Goal: Task Accomplishment & Management: Use online tool/utility

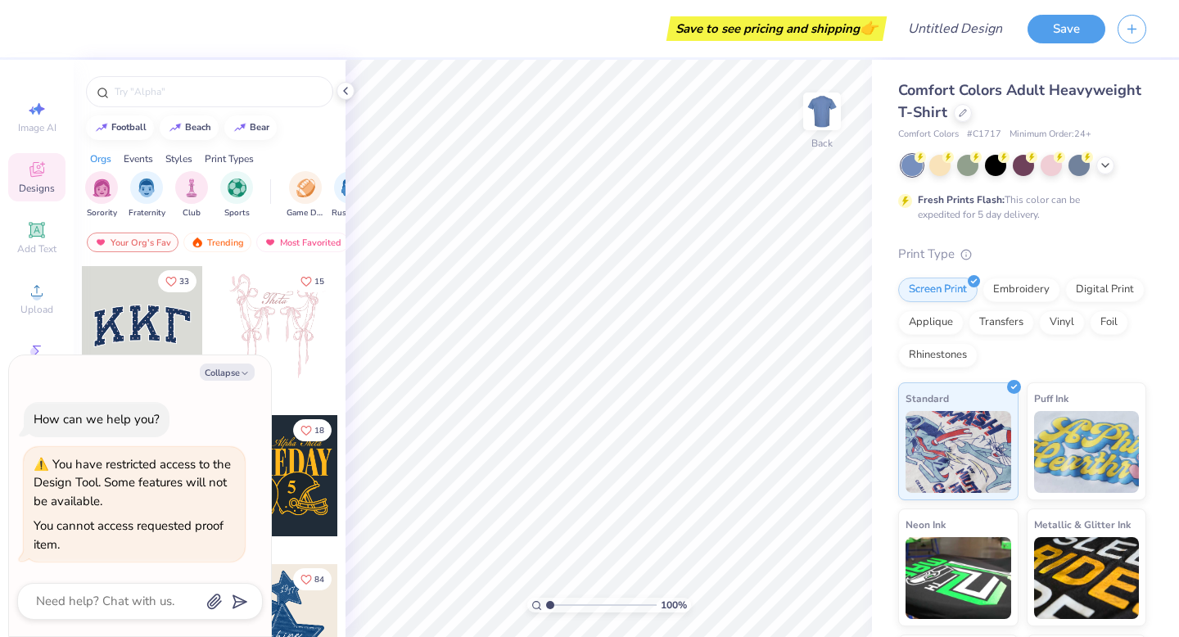
type textarea "x"
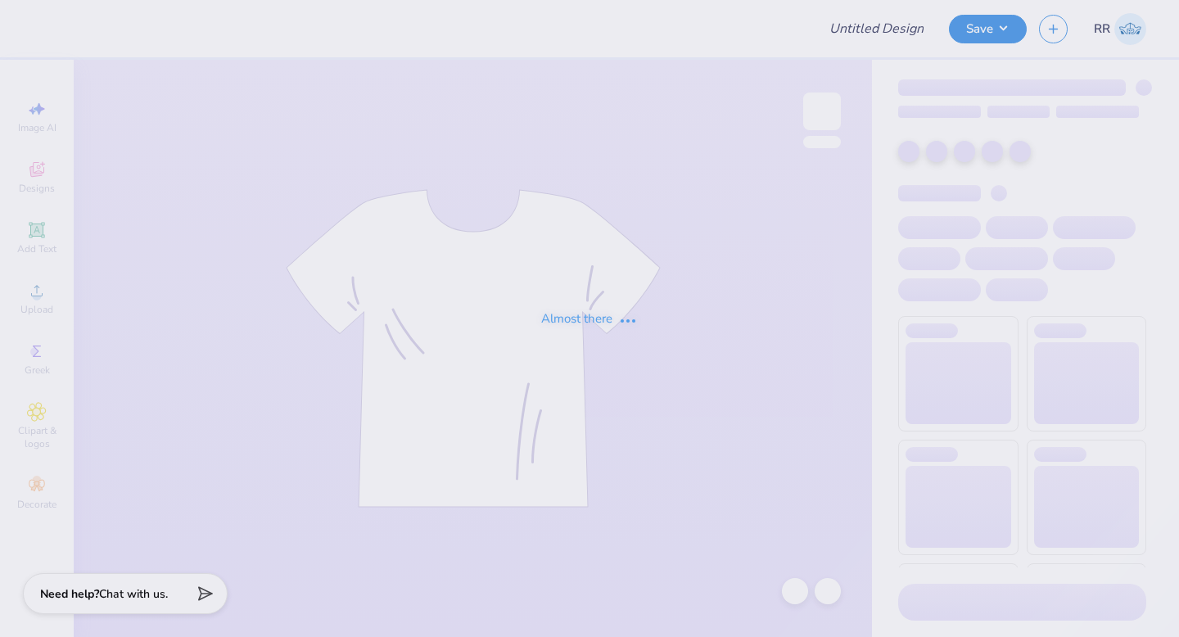
type input "DV Love Shirts & Hoodies"
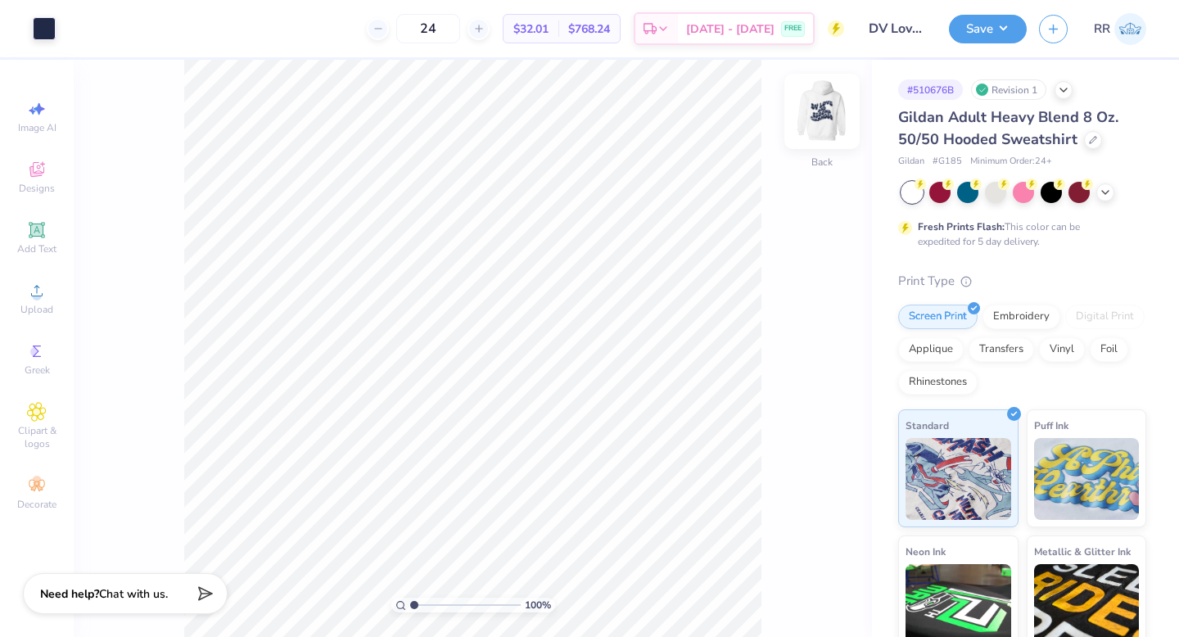
click at [821, 116] on img at bounding box center [822, 112] width 66 height 66
click at [832, 119] on img at bounding box center [822, 112] width 66 height 66
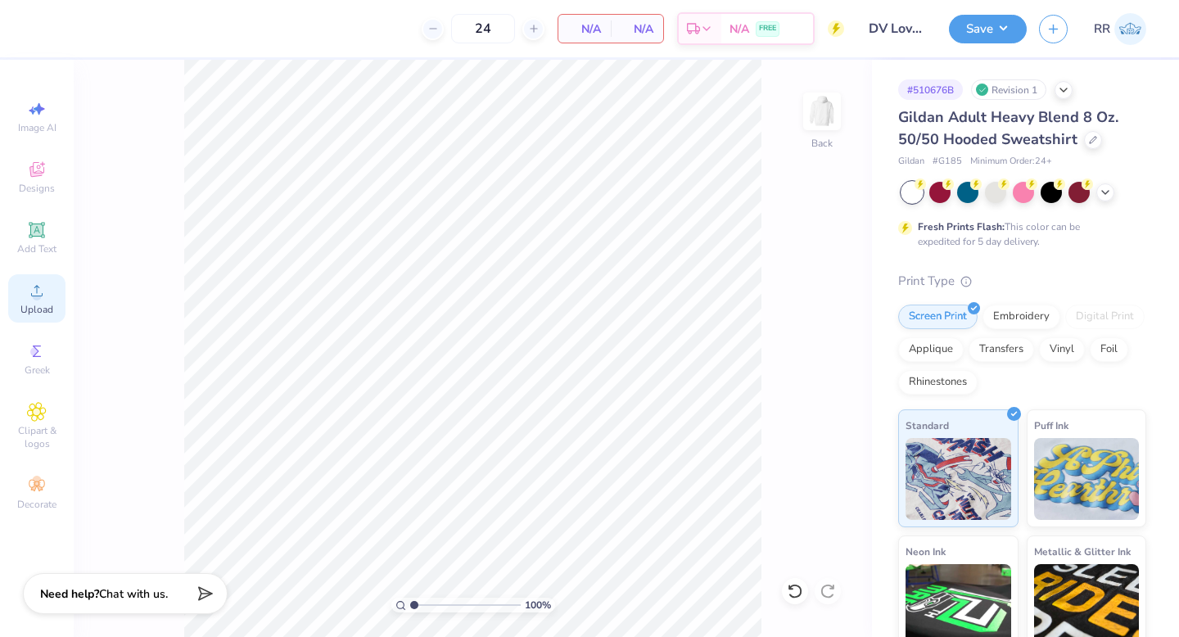
click at [28, 296] on icon at bounding box center [37, 291] width 20 height 20
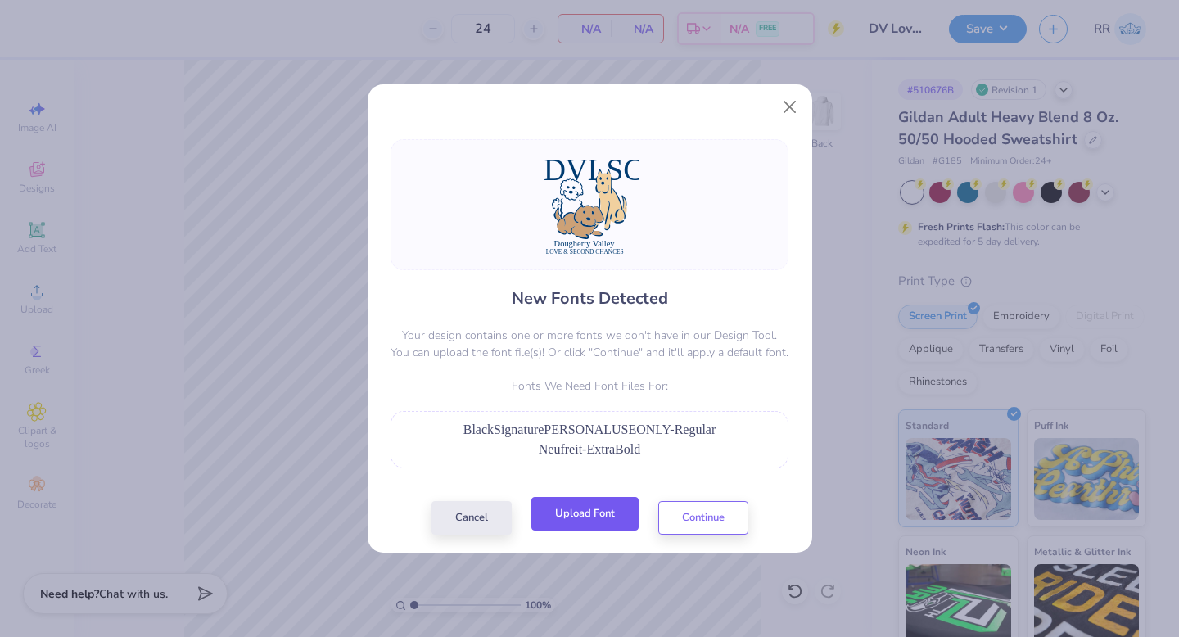
click at [554, 509] on button "Upload Font" at bounding box center [584, 514] width 107 height 34
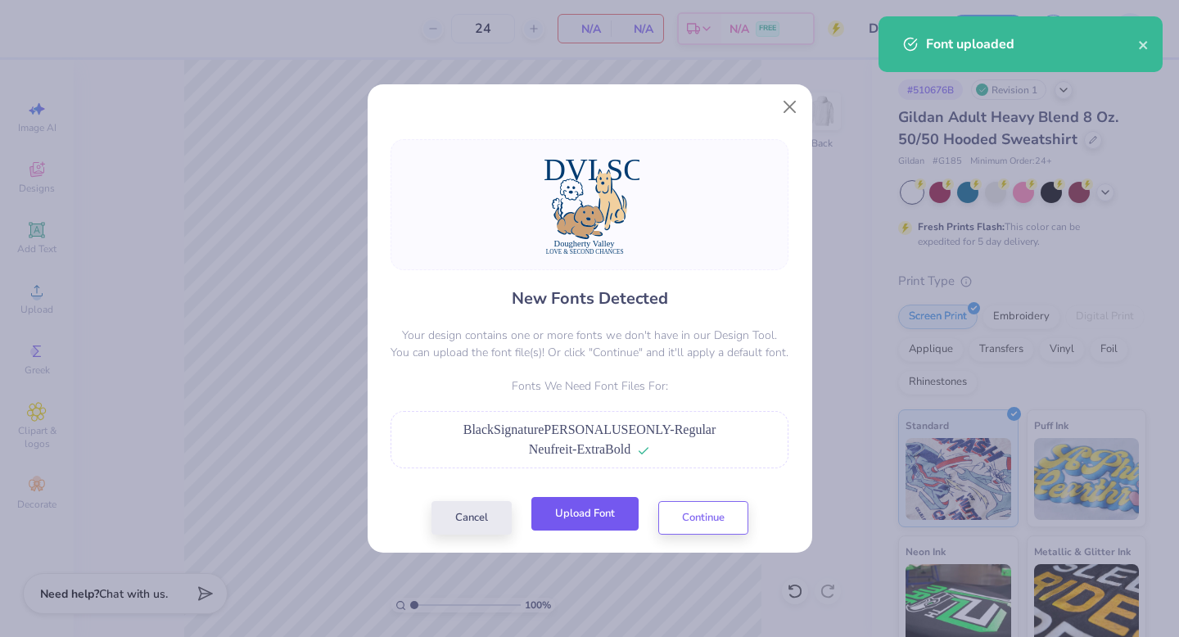
click at [613, 509] on button "Upload Font" at bounding box center [584, 514] width 107 height 34
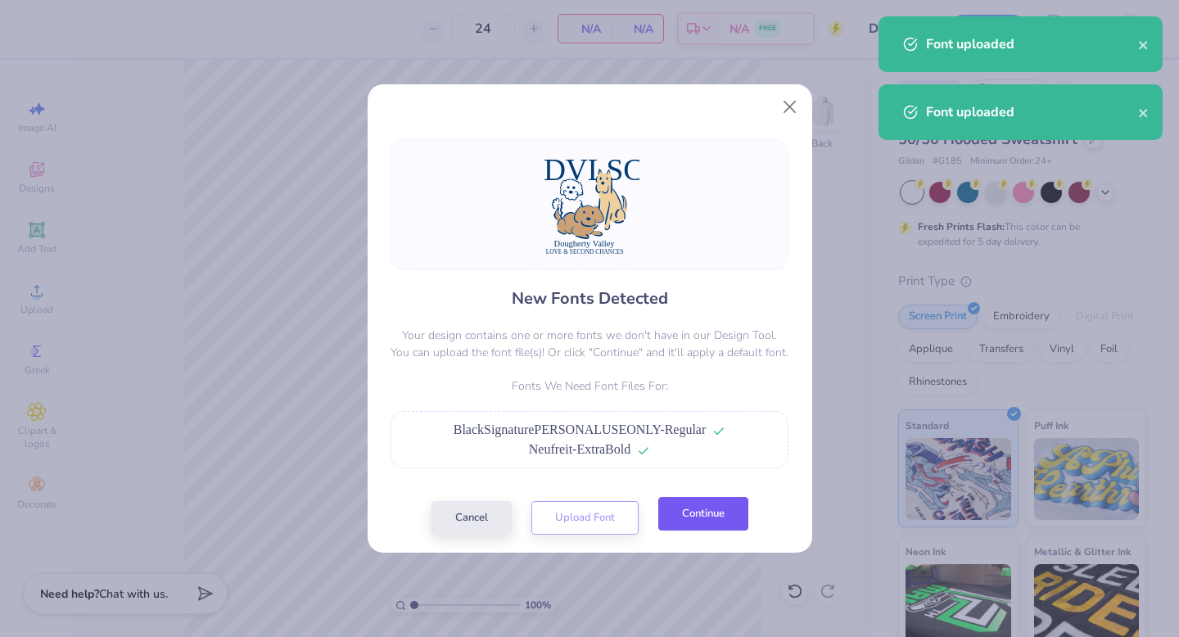
click at [697, 510] on button "Continue" at bounding box center [703, 514] width 90 height 34
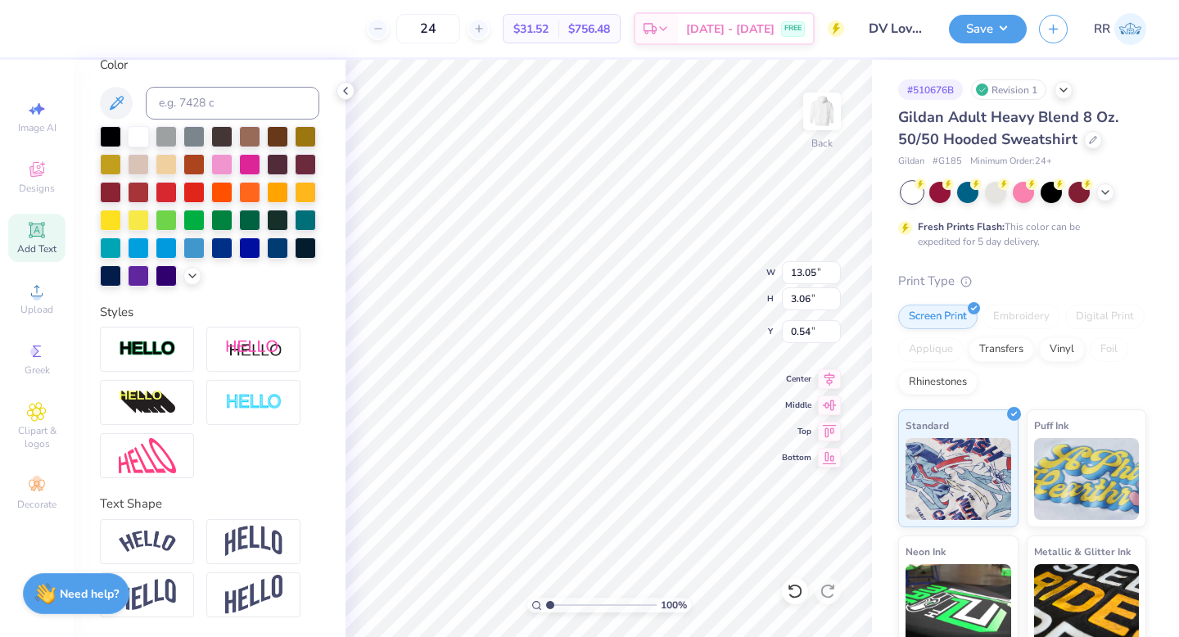
scroll to position [342, 0]
drag, startPoint x: 239, startPoint y: 536, endPoint x: 248, endPoint y: 533, distance: 9.3
click at [239, 536] on img at bounding box center [253, 541] width 57 height 31
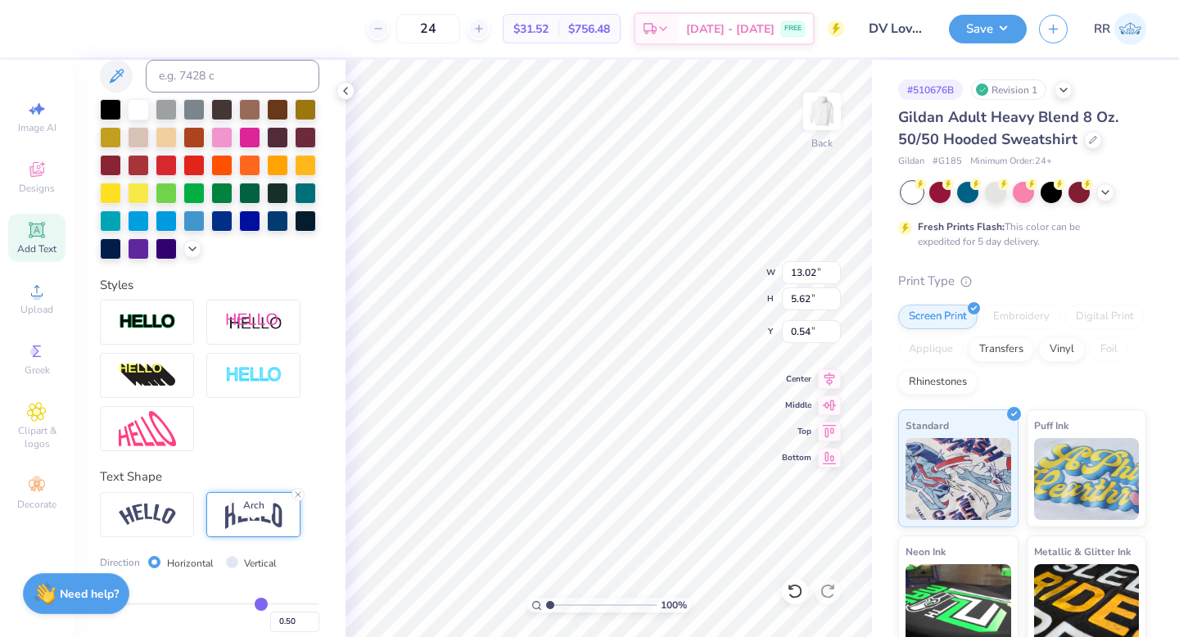
type input "13.02"
type input "5.62"
drag, startPoint x: 144, startPoint y: 543, endPoint x: 155, endPoint y: 549, distance: 12.1
click at [144, 526] on img at bounding box center [147, 515] width 57 height 22
type input "15.47"
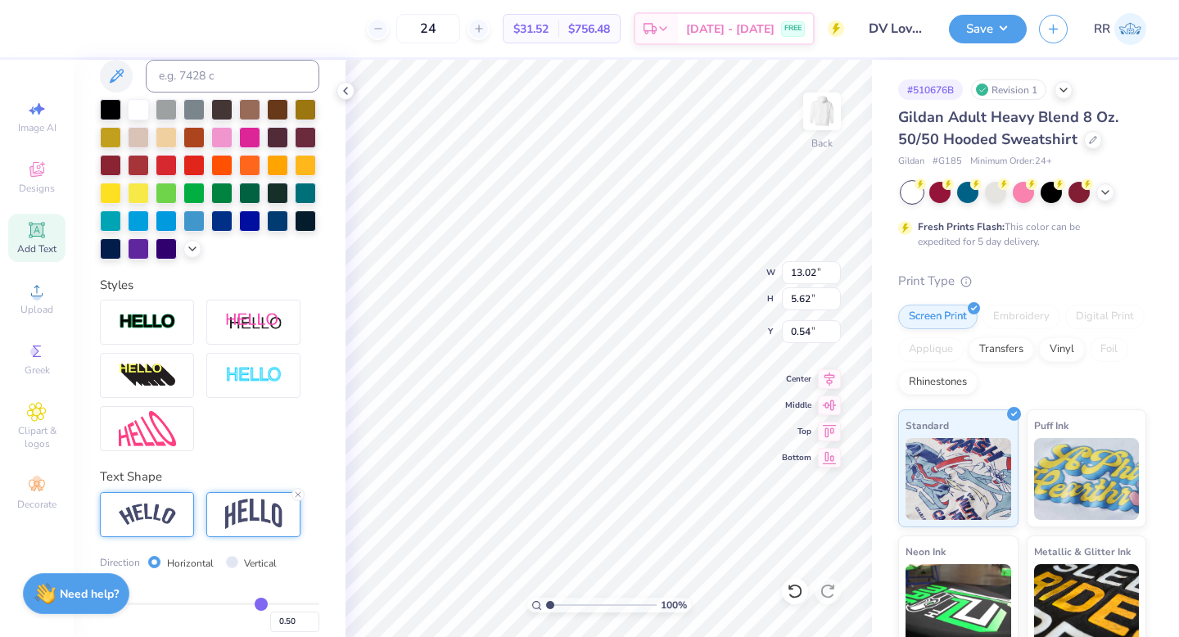
type input "4.41"
type input "1.14"
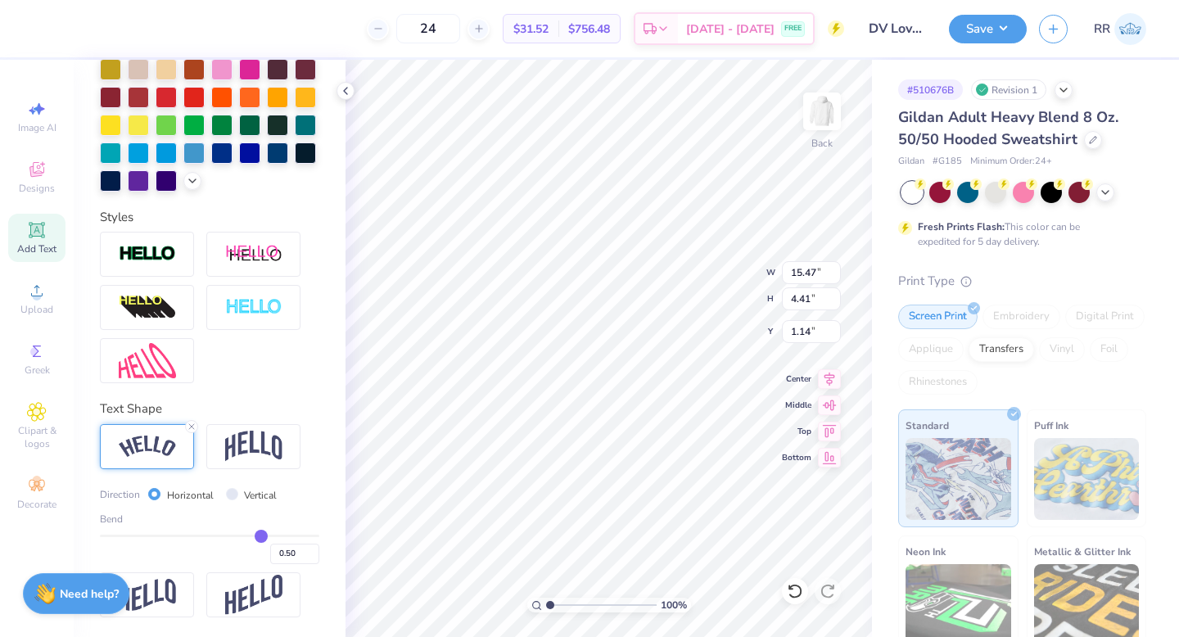
scroll to position [438, 0]
click at [278, 549] on input "0.50" at bounding box center [294, 554] width 49 height 20
type input "0.20"
type input "0.2"
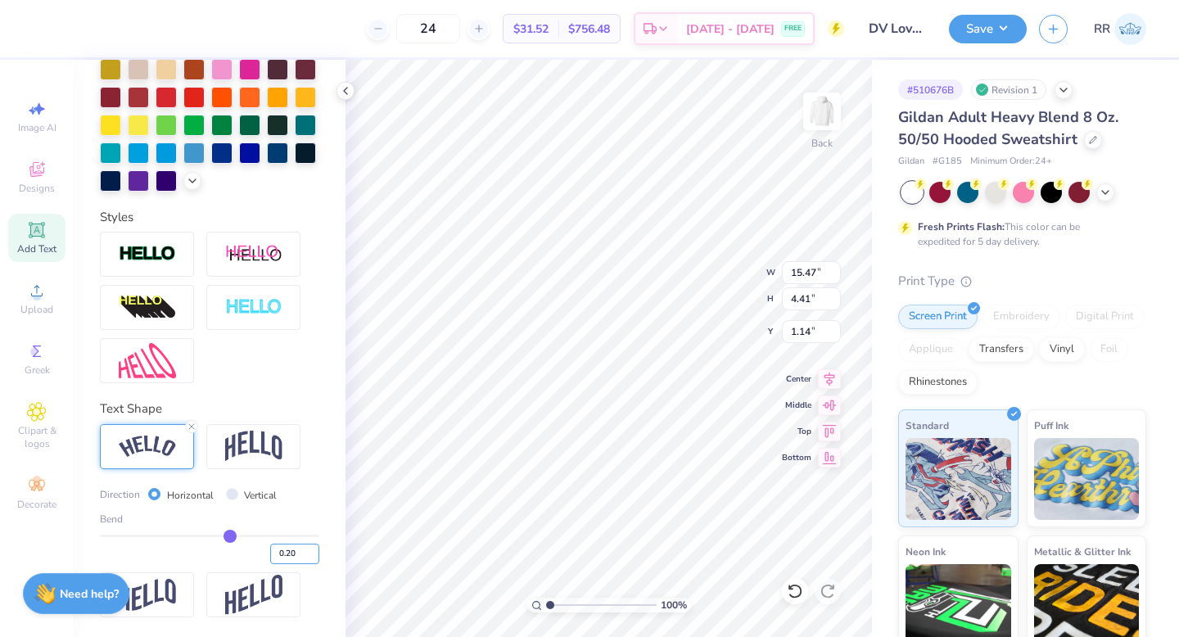
type input "13.41"
type input "2.98"
type input "1.86"
click at [265, 446] on img at bounding box center [253, 446] width 57 height 31
type input "11.83"
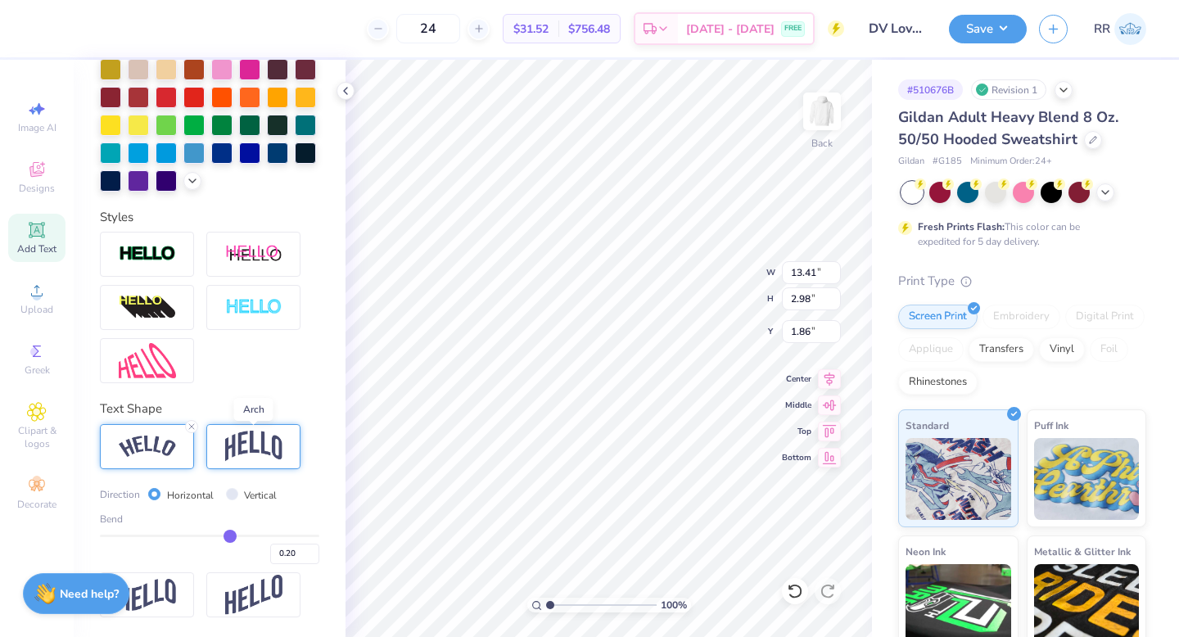
type input "3.61"
type input "1.54"
drag, startPoint x: 276, startPoint y: 551, endPoint x: 300, endPoint y: 583, distance: 39.8
click at [276, 551] on input "0.20" at bounding box center [294, 554] width 49 height 20
type input "0.30"
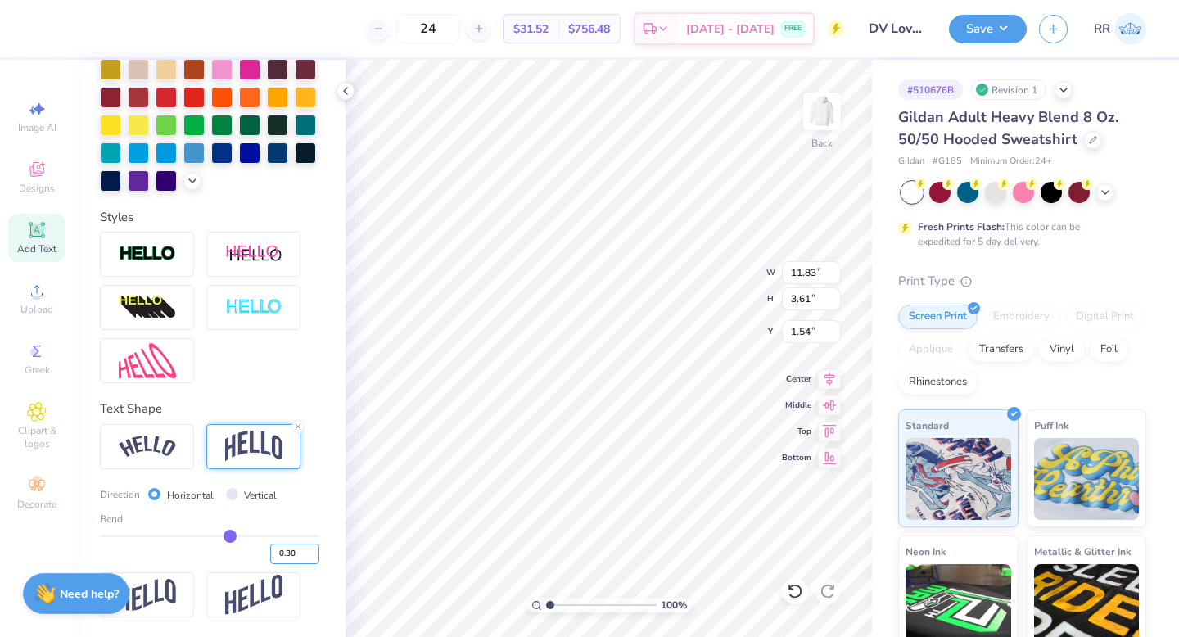
type input "0.3"
type input "4.08"
type input "1.30"
type input "0.31"
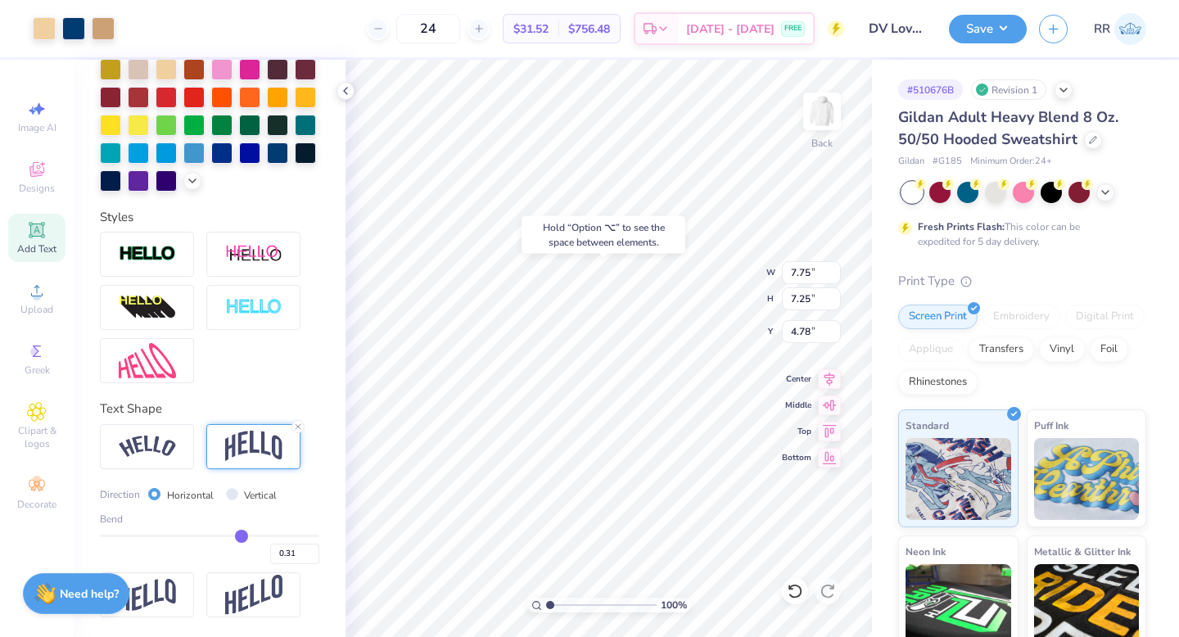
type input "7.75"
type input "7.25"
type input "3.62"
type input "12.29"
type input "1.93"
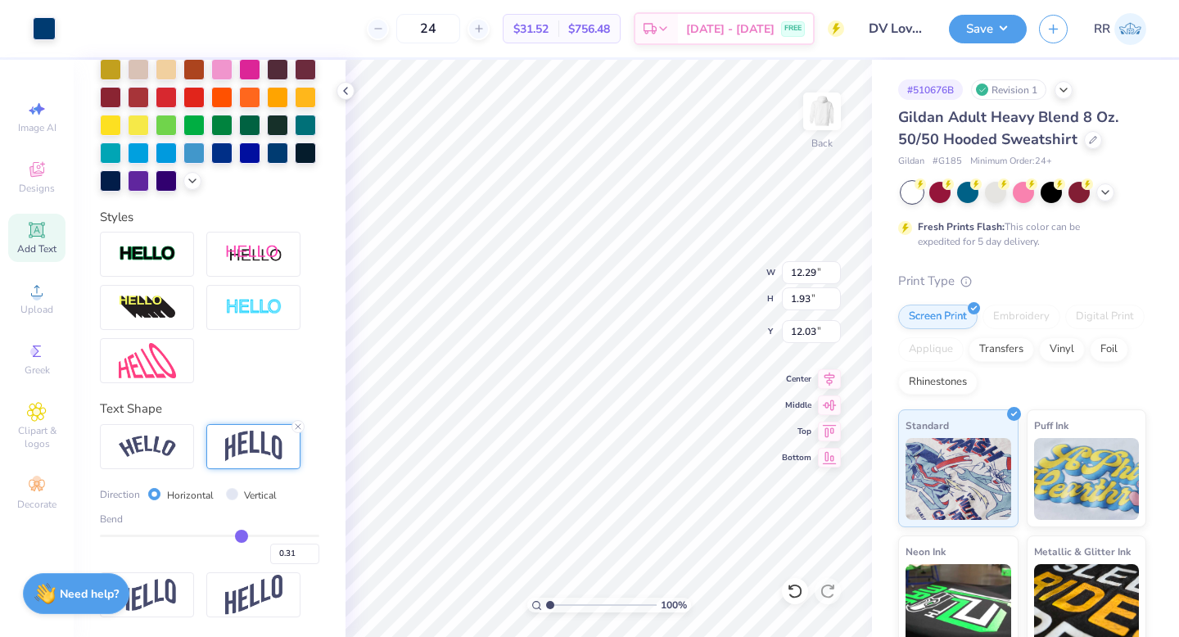
type input "10.88"
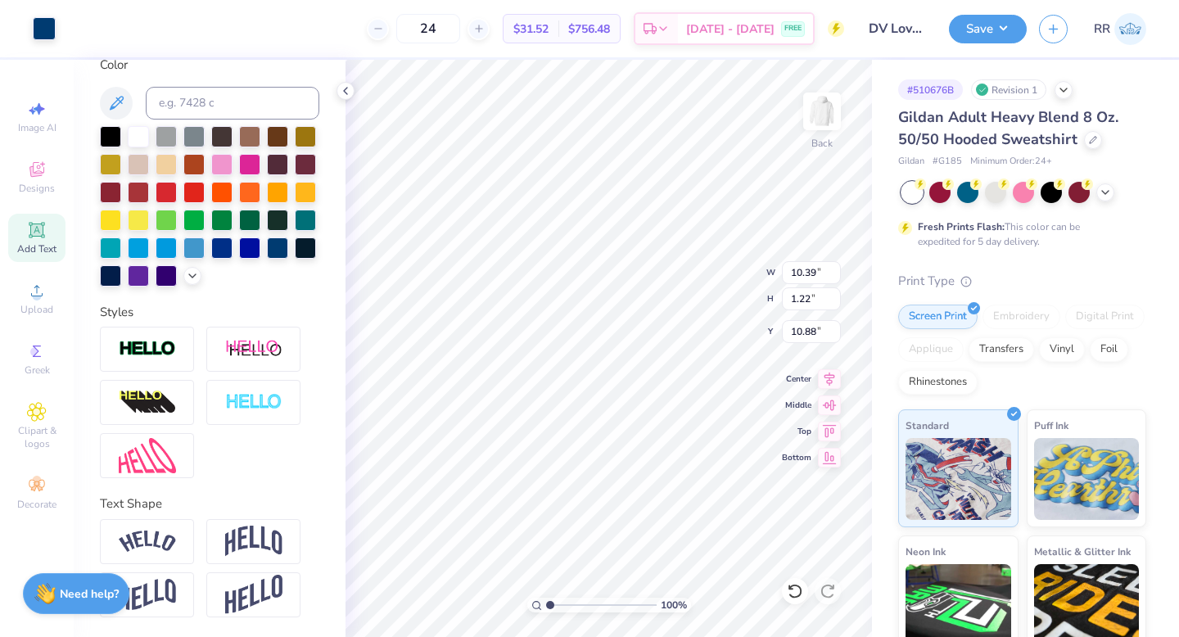
scroll to position [342, 0]
click at [838, 381] on icon at bounding box center [829, 377] width 23 height 20
type input "12.29"
type input "0.63"
type input "12.18"
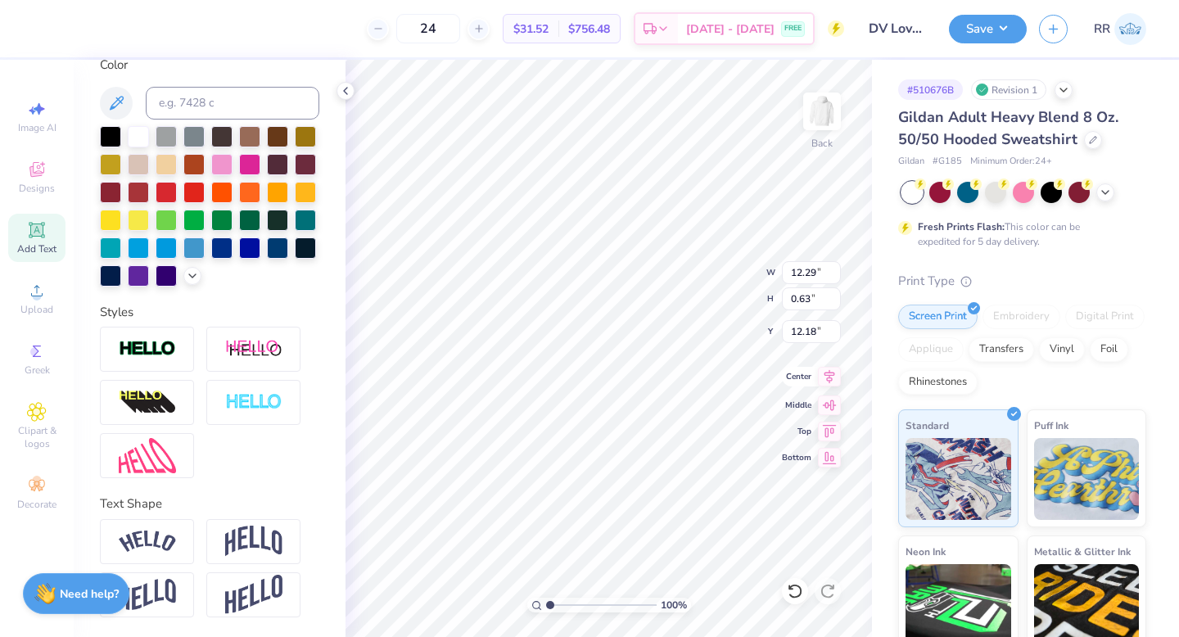
click at [837, 377] on icon at bounding box center [829, 377] width 23 height 20
click at [832, 377] on icon at bounding box center [829, 377] width 23 height 20
click at [834, 377] on icon at bounding box center [829, 379] width 23 height 20
type input "9.63"
type input "1.51"
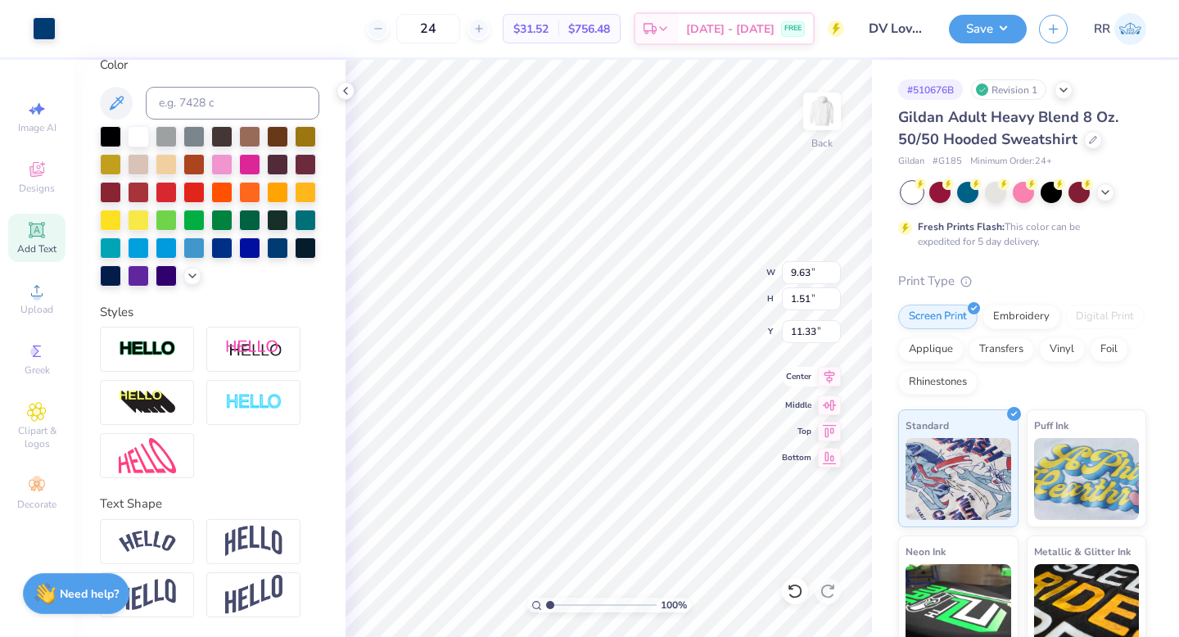
drag, startPoint x: 825, startPoint y: 378, endPoint x: 806, endPoint y: 382, distance: 19.1
click at [825, 378] on icon at bounding box center [829, 377] width 23 height 20
type input "10.88"
click at [808, 300] on input "11.11" at bounding box center [811, 298] width 59 height 23
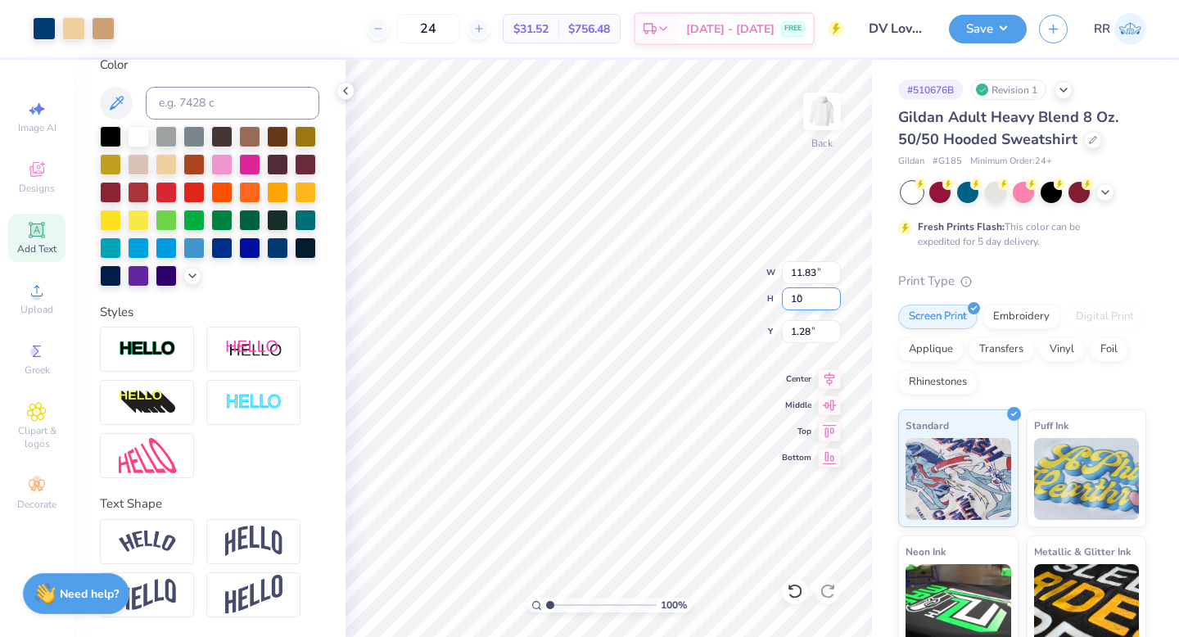
type input "10"
type input "10.64"
type input "10.00"
type input "3.00"
click at [832, 371] on icon at bounding box center [829, 377] width 23 height 20
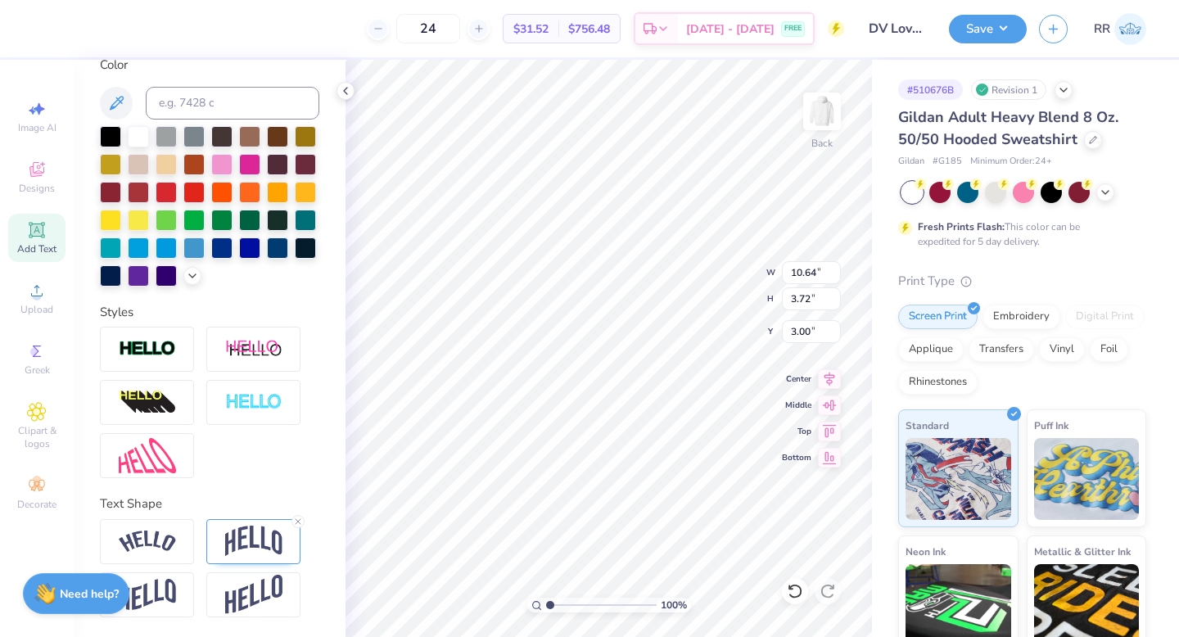
drag, startPoint x: 252, startPoint y: 410, endPoint x: 286, endPoint y: 433, distance: 40.7
click at [252, 410] on img at bounding box center [253, 402] width 57 height 19
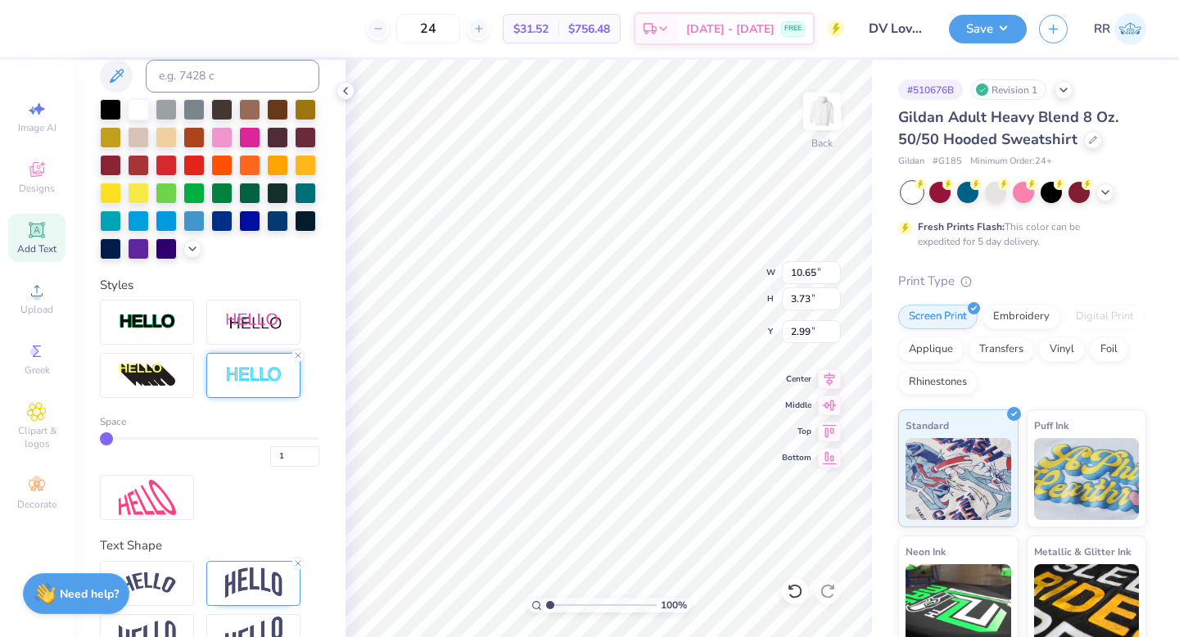
type input "10.65"
type input "3.73"
type input "2.99"
click at [249, 467] on div "1" at bounding box center [209, 451] width 219 height 29
type input "9"
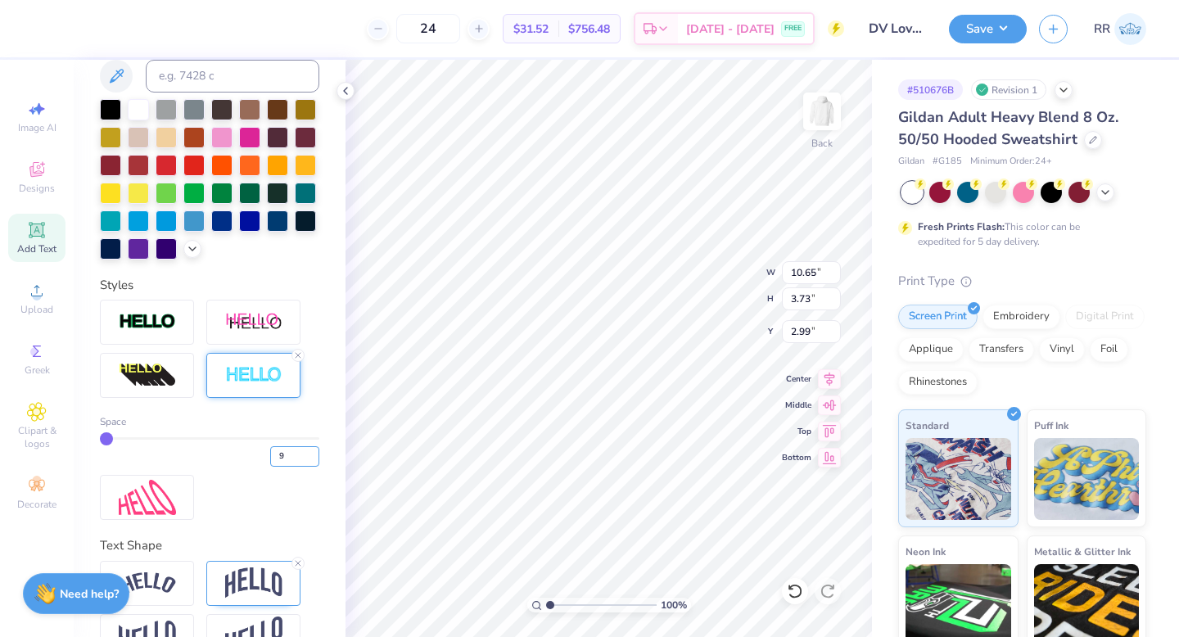
type input "9"
type input "10.74"
type input "3.82"
type input "2.95"
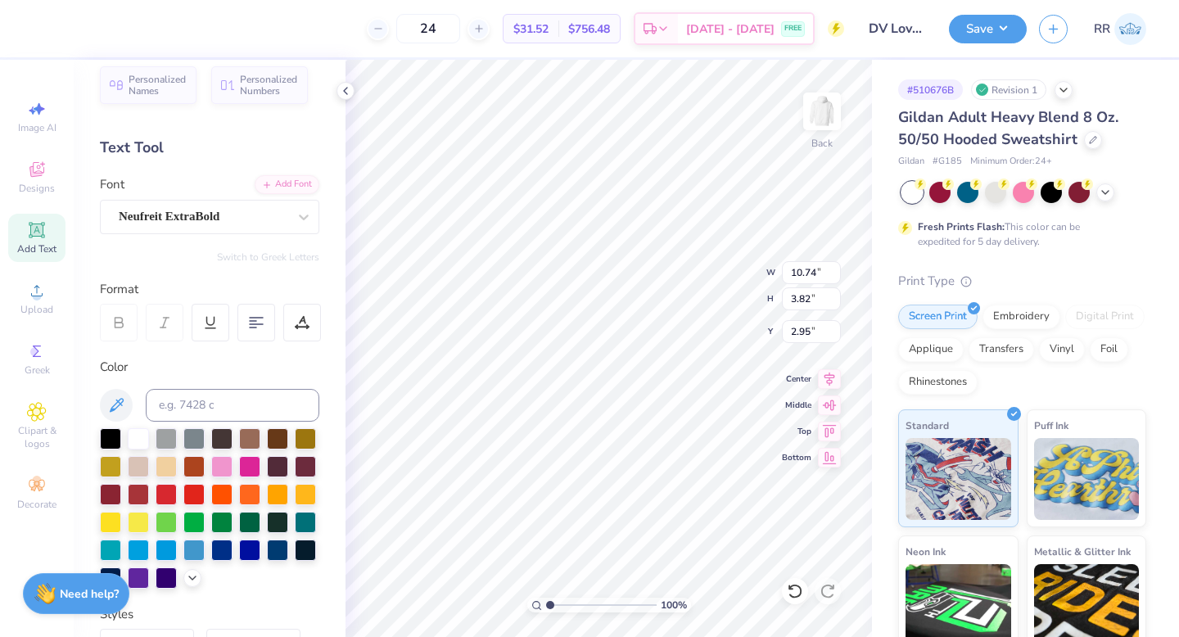
scroll to position [0, 0]
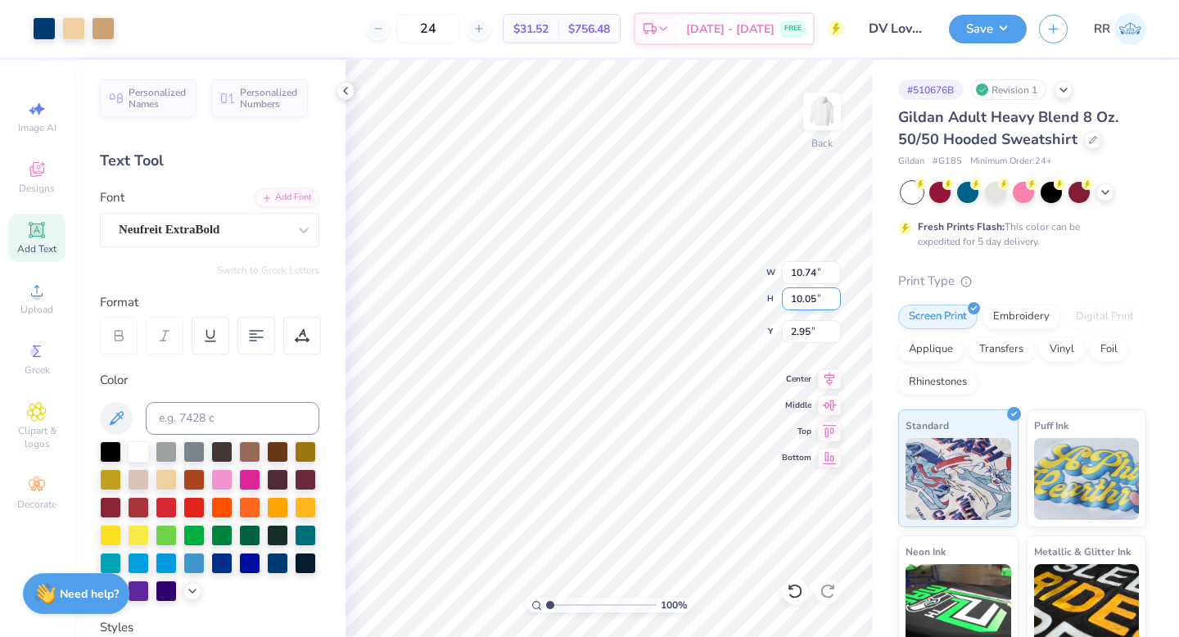
click at [812, 296] on input "10.05" at bounding box center [811, 298] width 59 height 23
type input "10.0"
type input "10.69"
type input "10.00"
type input "2.00"
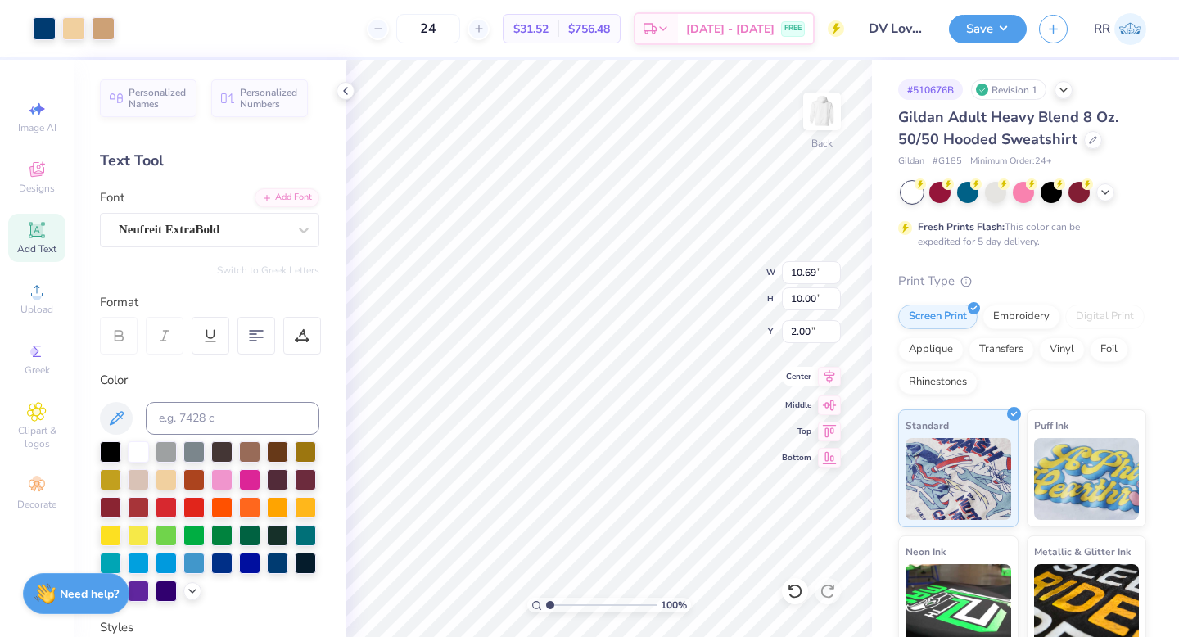
click at [835, 378] on icon at bounding box center [829, 377] width 23 height 20
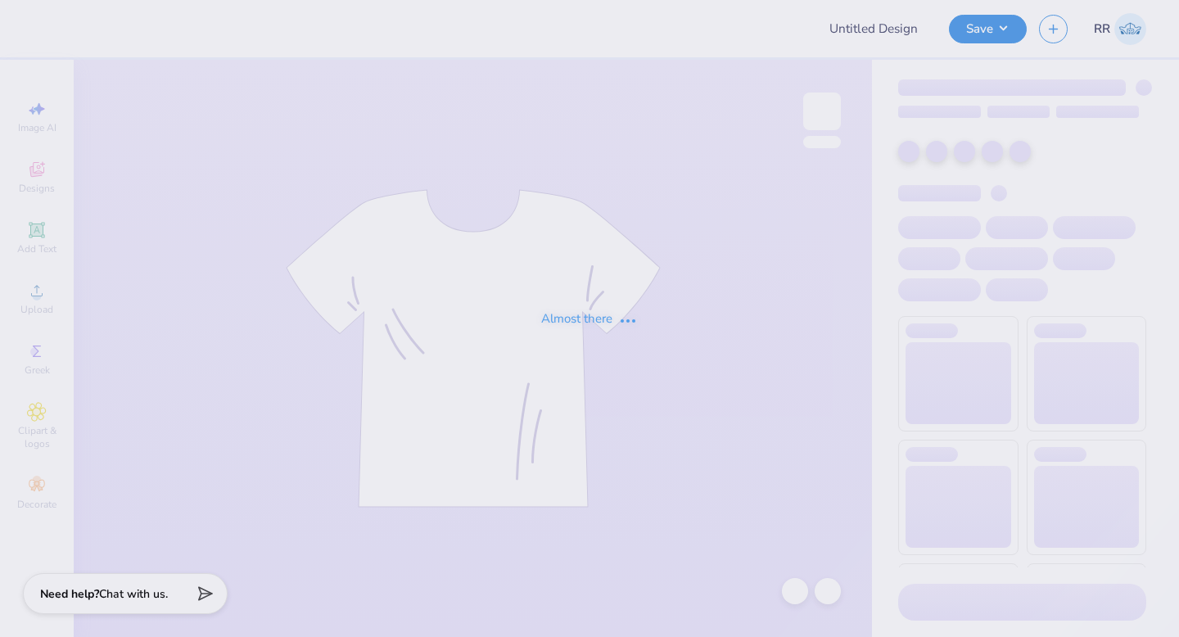
type input "DV Love Shirts & Hoodies"
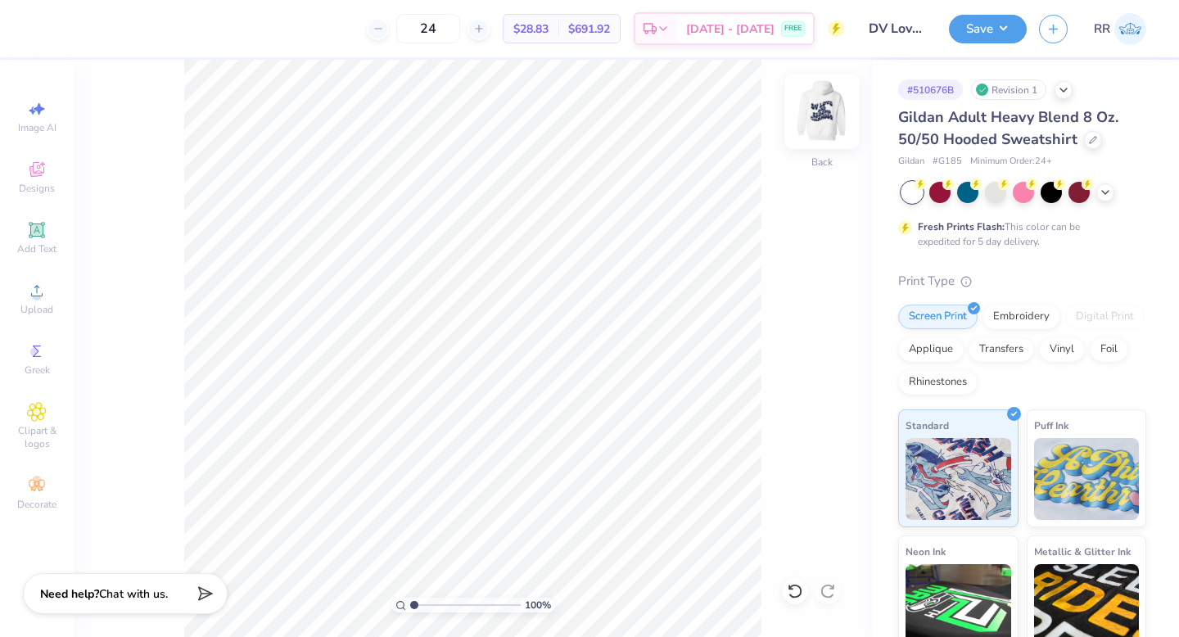
click at [822, 118] on img at bounding box center [822, 112] width 66 height 66
click at [825, 112] on img at bounding box center [822, 112] width 66 height 66
click at [35, 305] on span "Upload" at bounding box center [36, 309] width 33 height 13
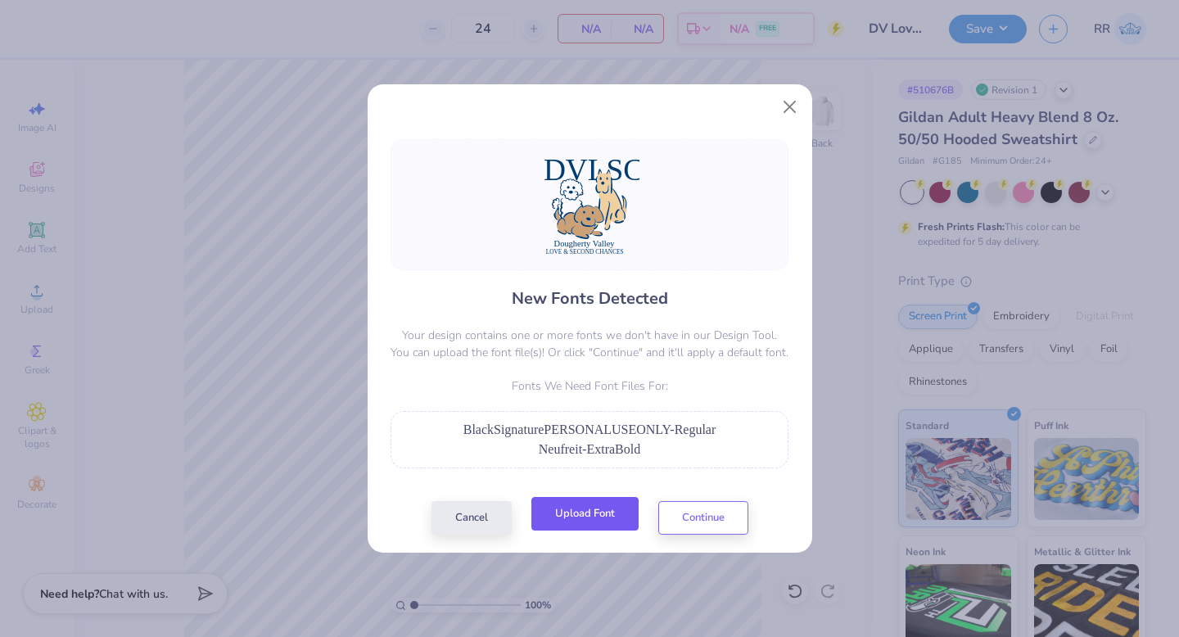
click at [569, 504] on button "Upload Font" at bounding box center [584, 514] width 107 height 34
